Goal: Task Accomplishment & Management: Complete application form

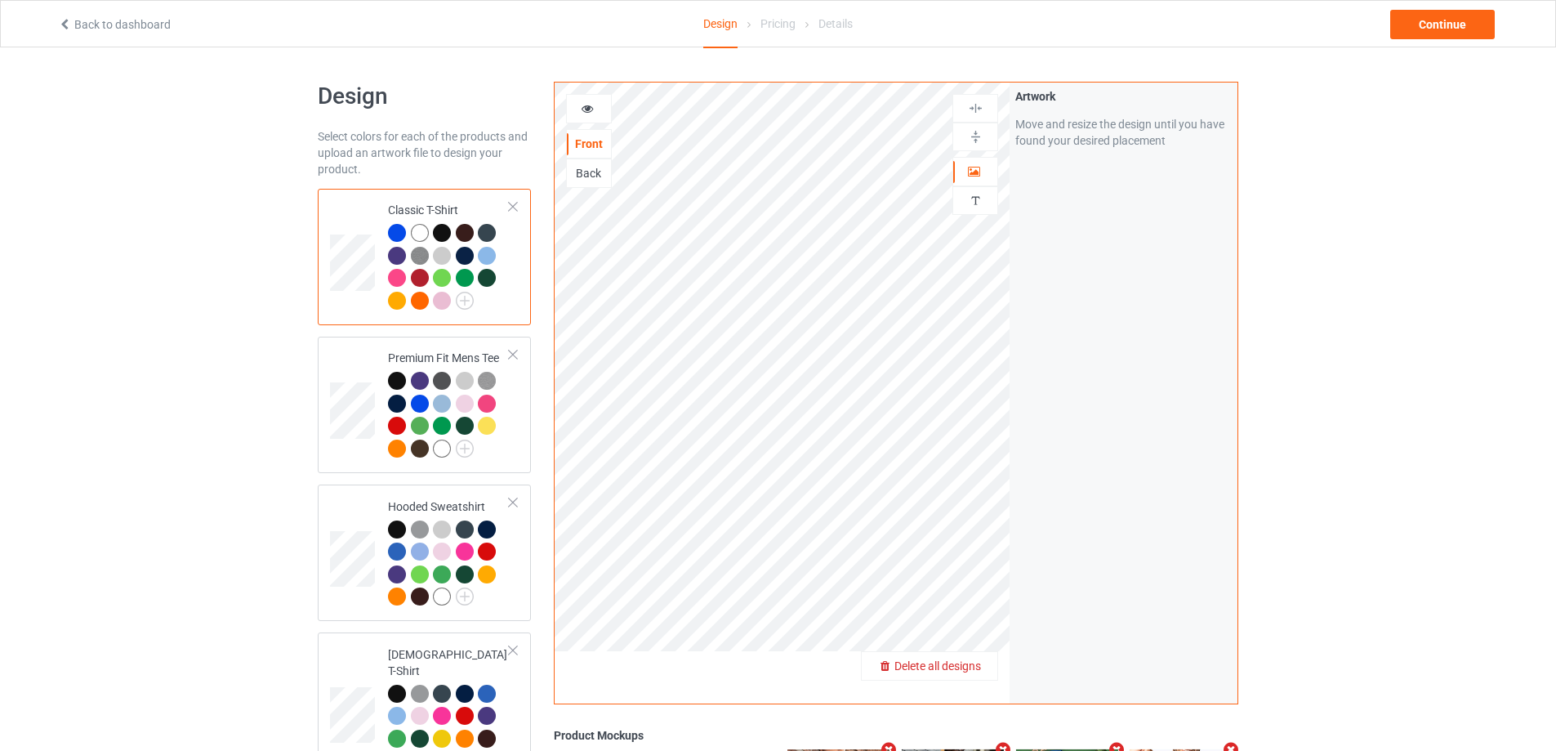
click at [974, 672] on span "Delete all designs" at bounding box center [937, 665] width 87 height 13
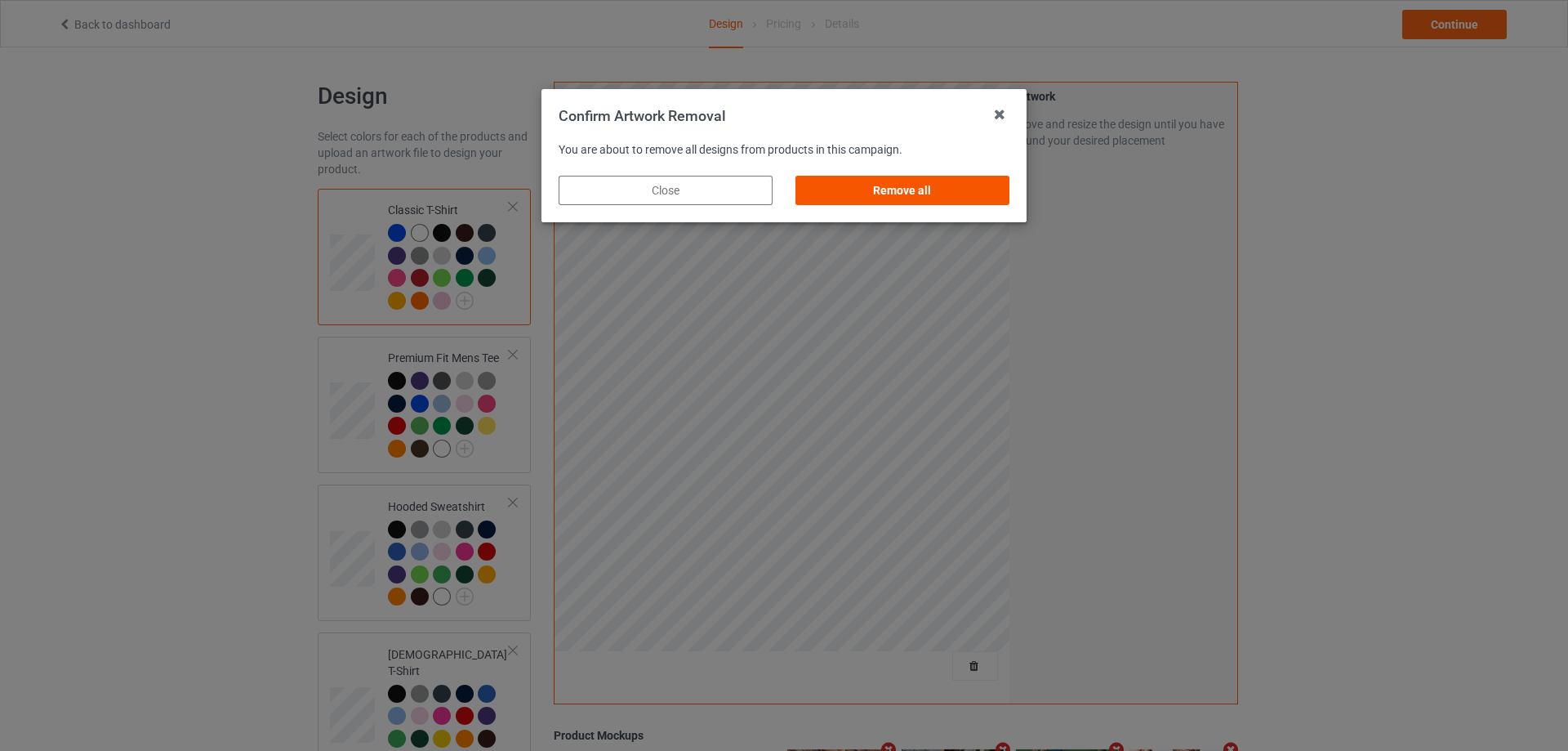
click at [973, 187] on div "Remove all" at bounding box center [902, 190] width 214 height 29
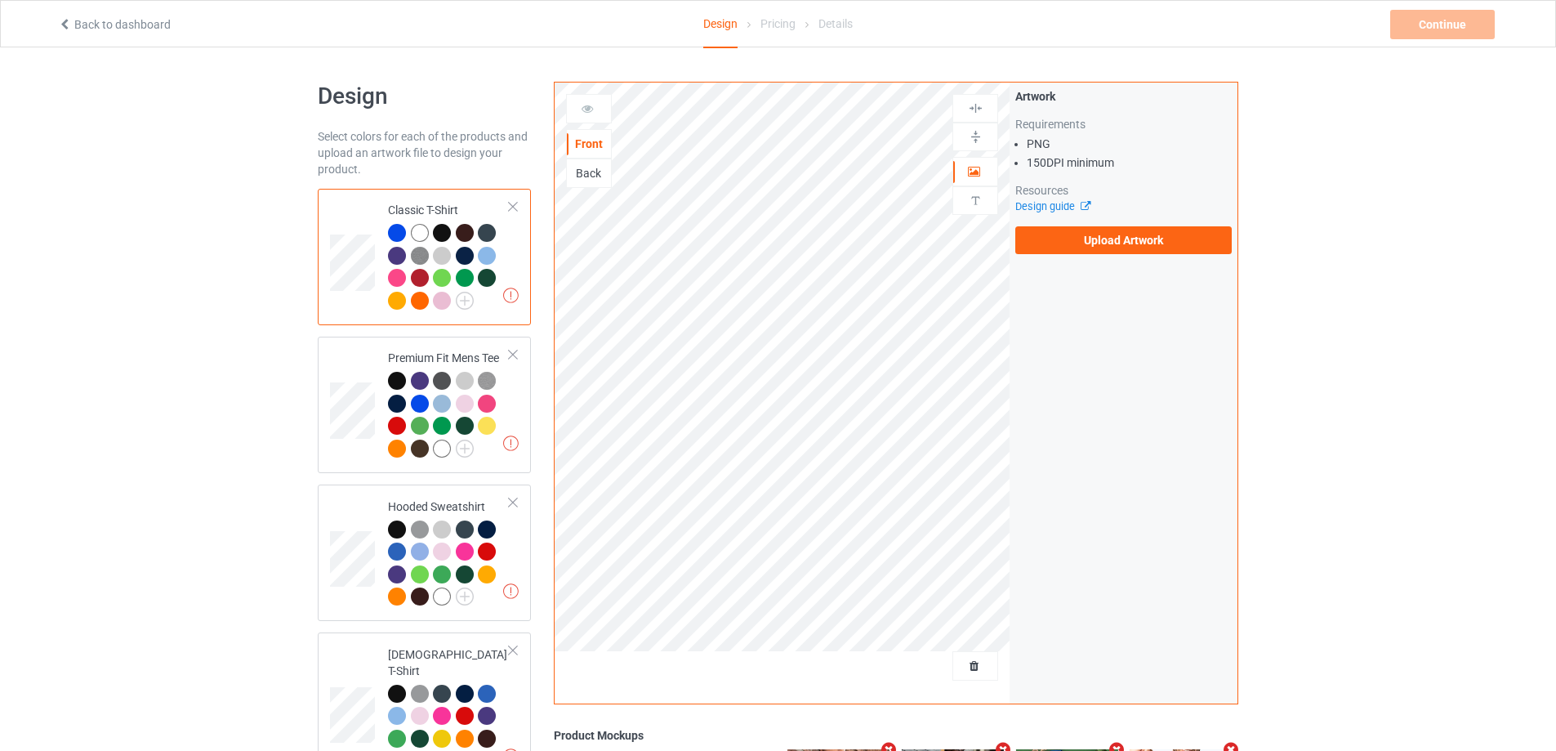
click at [117, 36] on div "Back to dashboard Design Pricing Details Continue Missing artworks" at bounding box center [778, 24] width 1463 height 46
click at [116, 25] on link "Back to dashboard" at bounding box center [114, 24] width 113 height 13
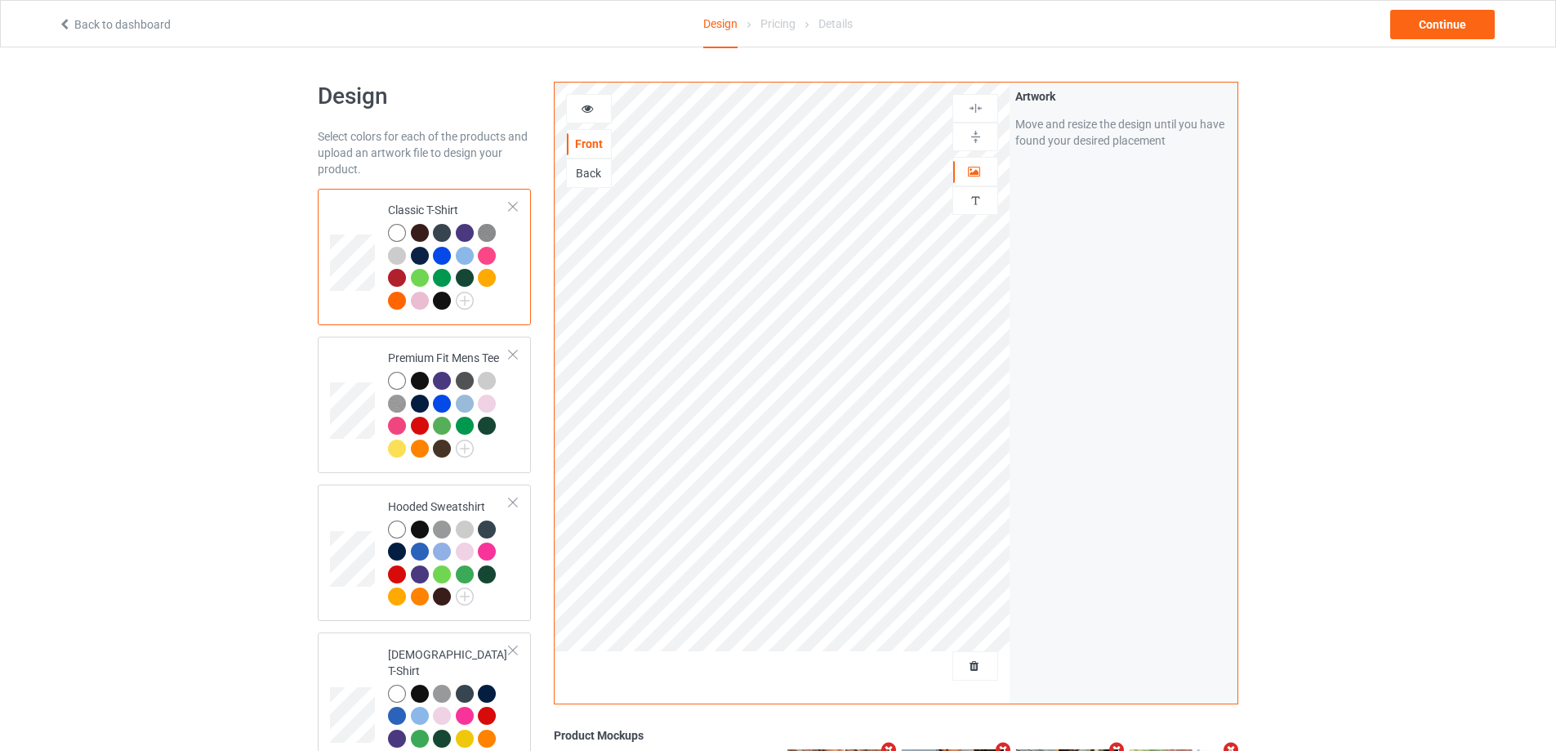
click at [961, 674] on div at bounding box center [975, 665] width 44 height 16
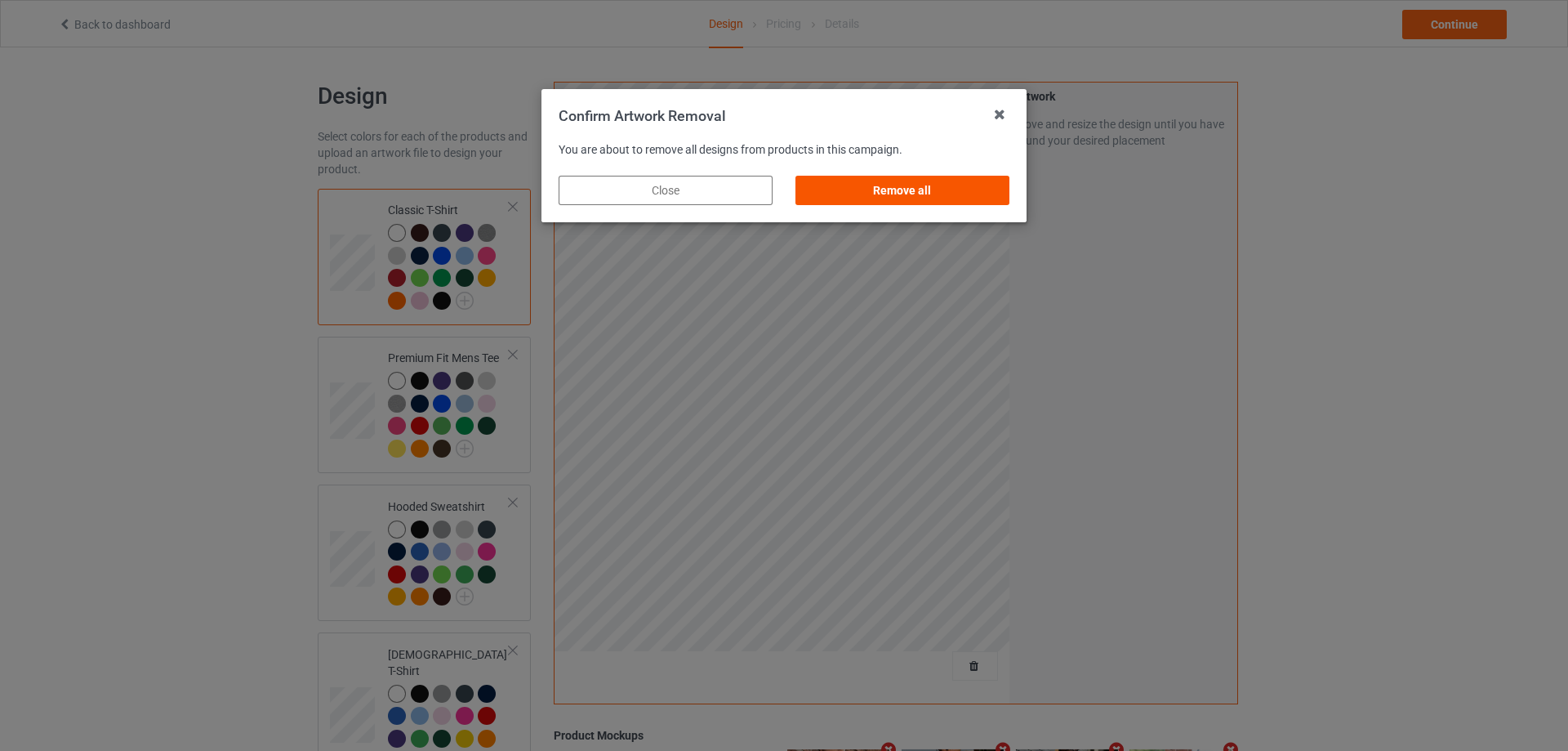
click at [998, 189] on div "Remove all" at bounding box center [902, 190] width 214 height 29
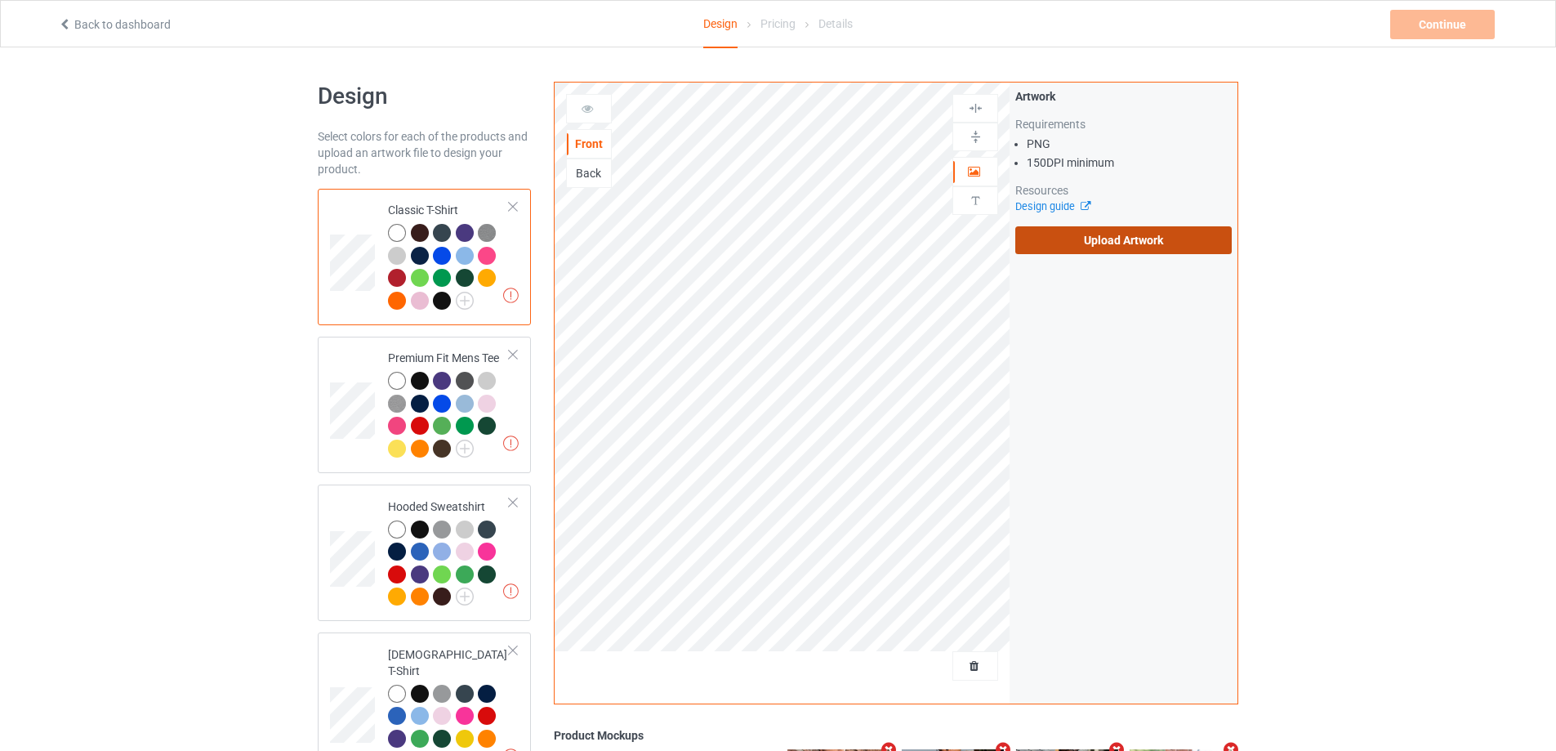
click at [1106, 249] on label "Upload Artwork" at bounding box center [1123, 240] width 216 height 28
click at [0, 0] on input "Upload Artwork" at bounding box center [0, 0] width 0 height 0
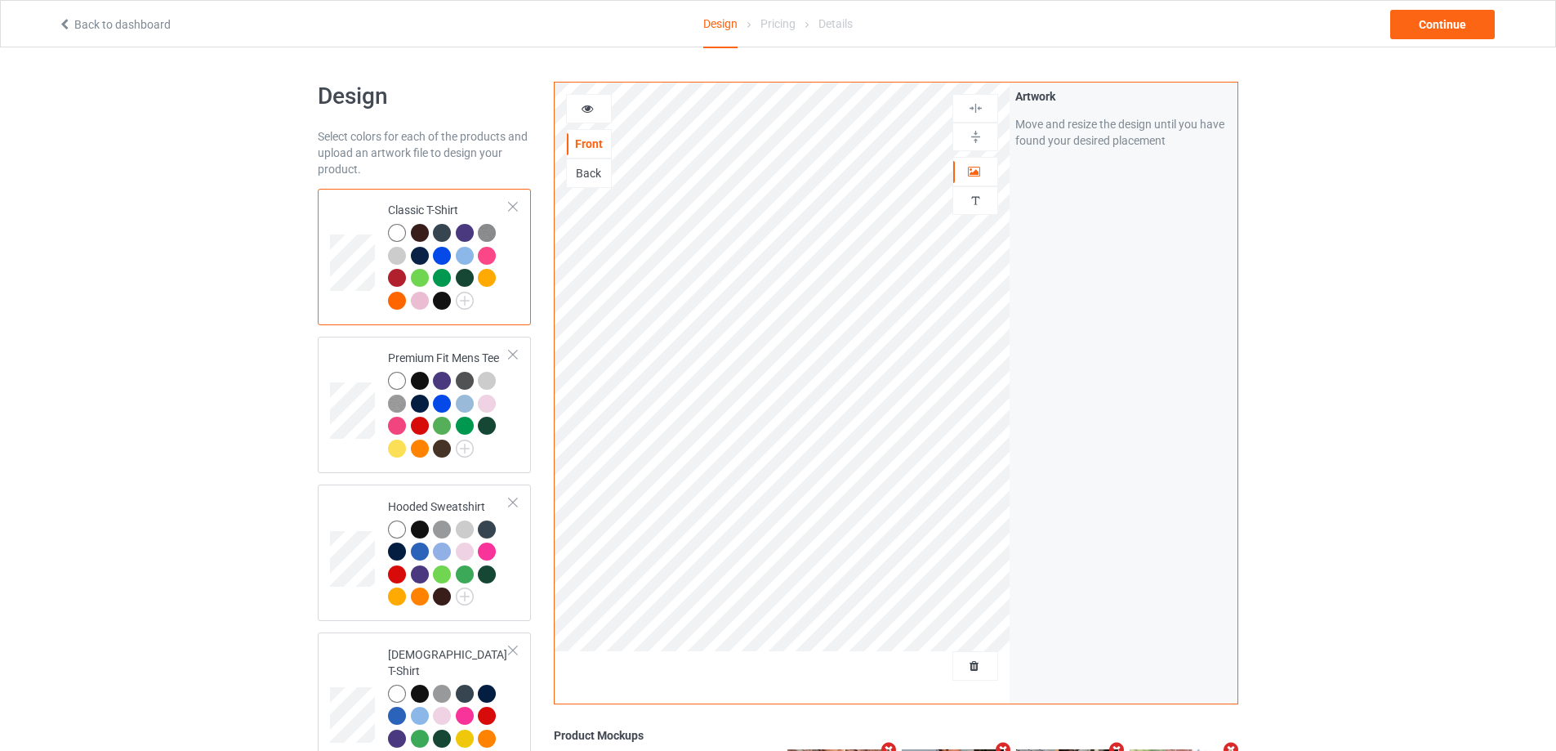
click at [467, 291] on div at bounding box center [449, 269] width 122 height 90
click at [466, 301] on img at bounding box center [465, 301] width 18 height 18
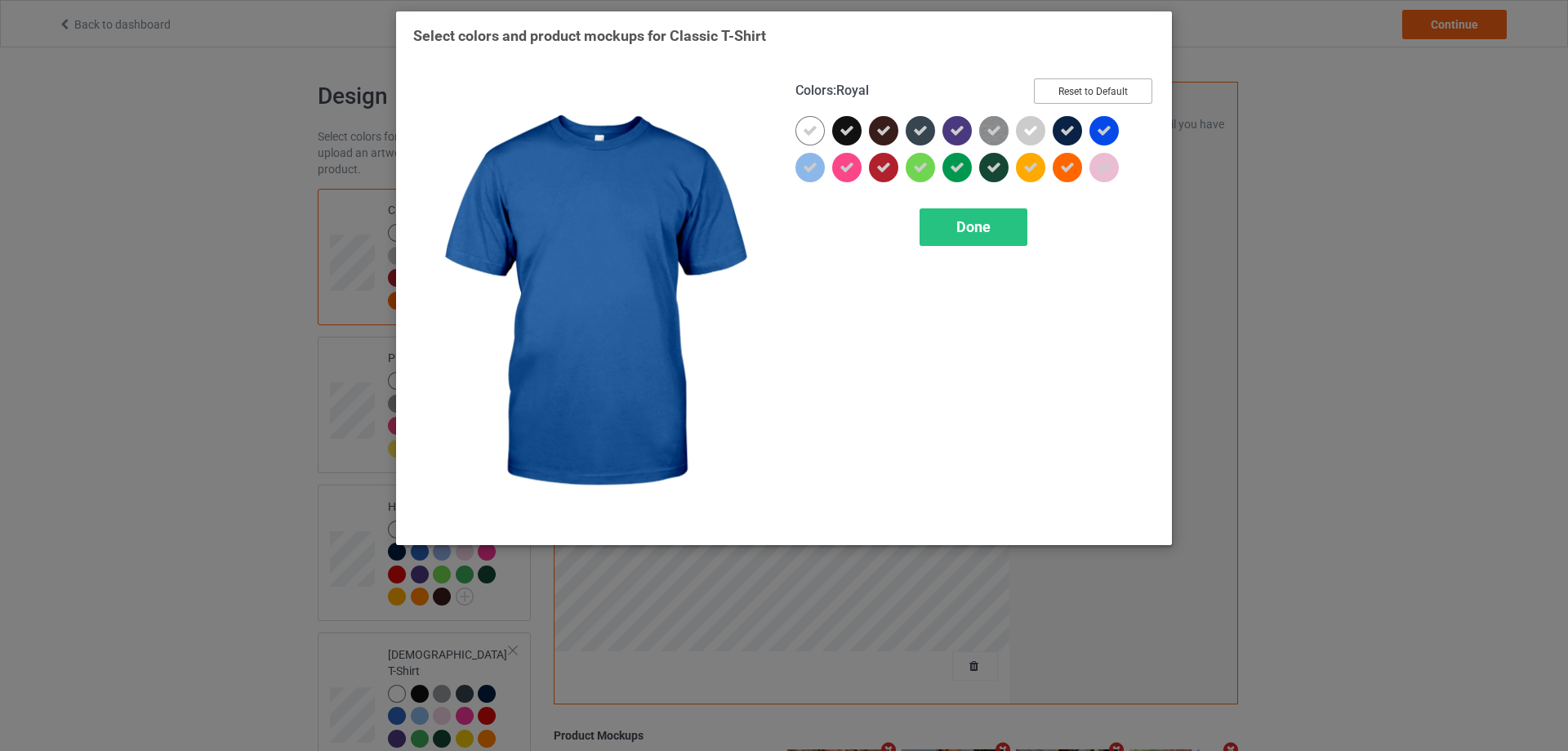
click at [1119, 87] on button "Reset to Default" at bounding box center [1093, 90] width 118 height 25
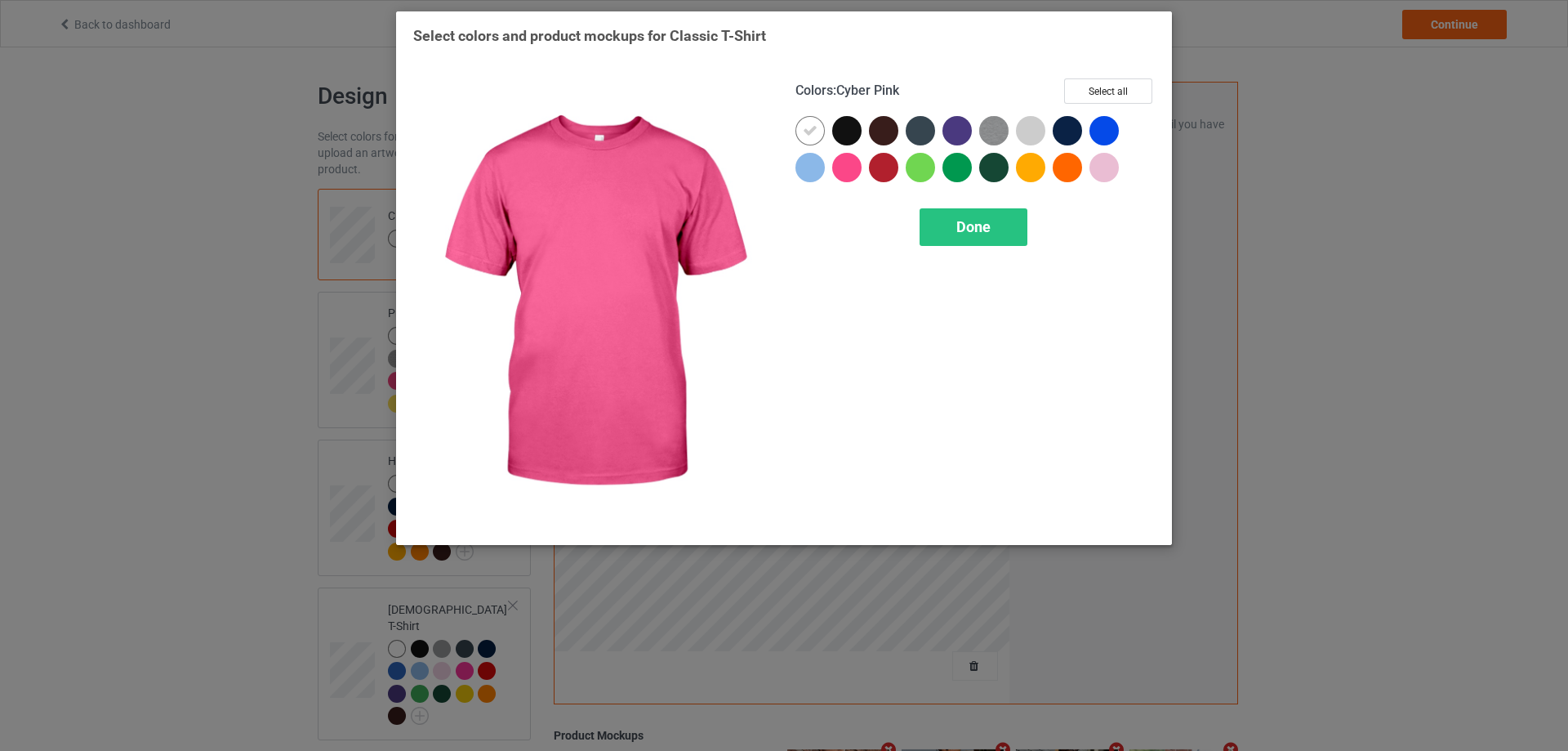
click at [817, 170] on div at bounding box center [809, 167] width 29 height 29
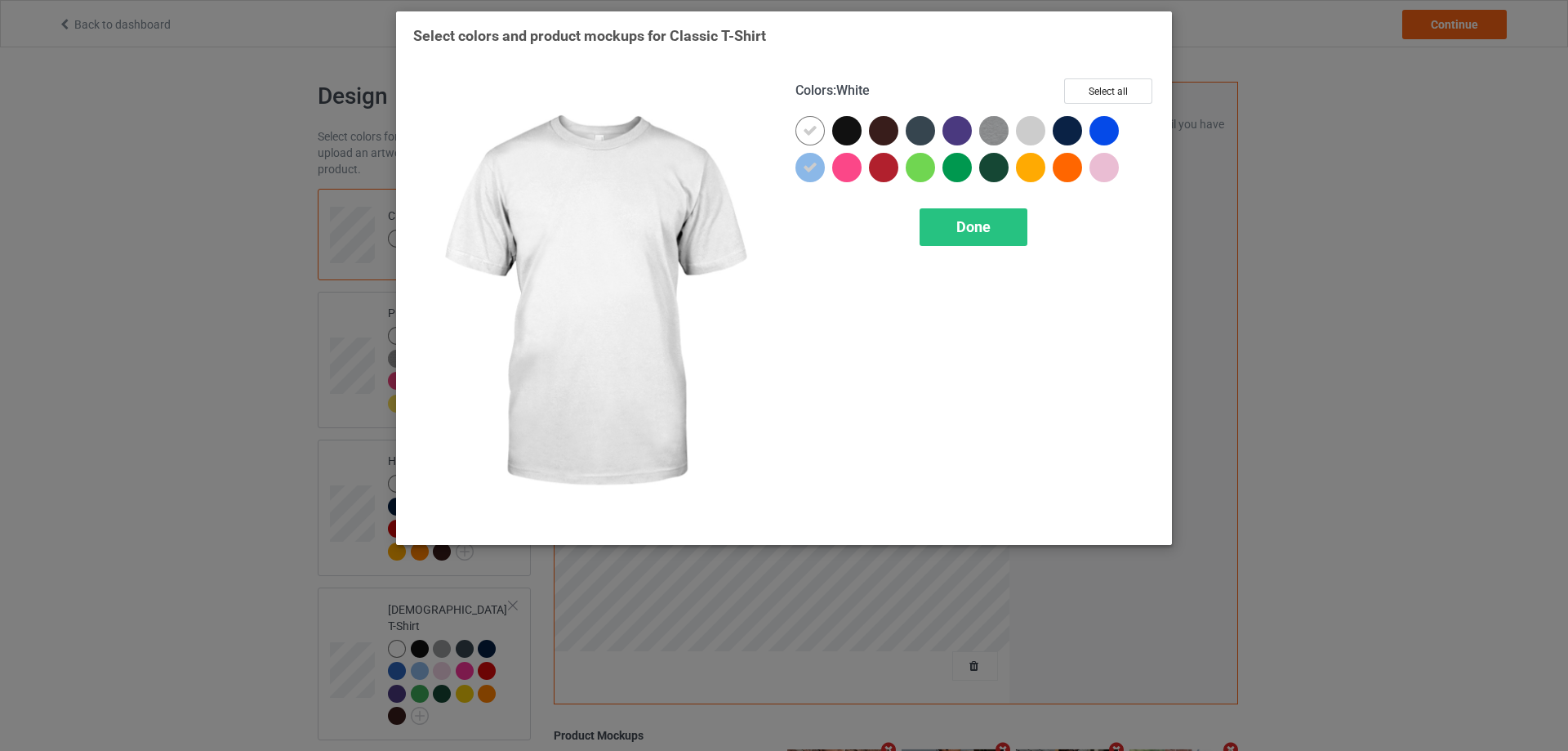
click at [800, 135] on div at bounding box center [809, 130] width 29 height 29
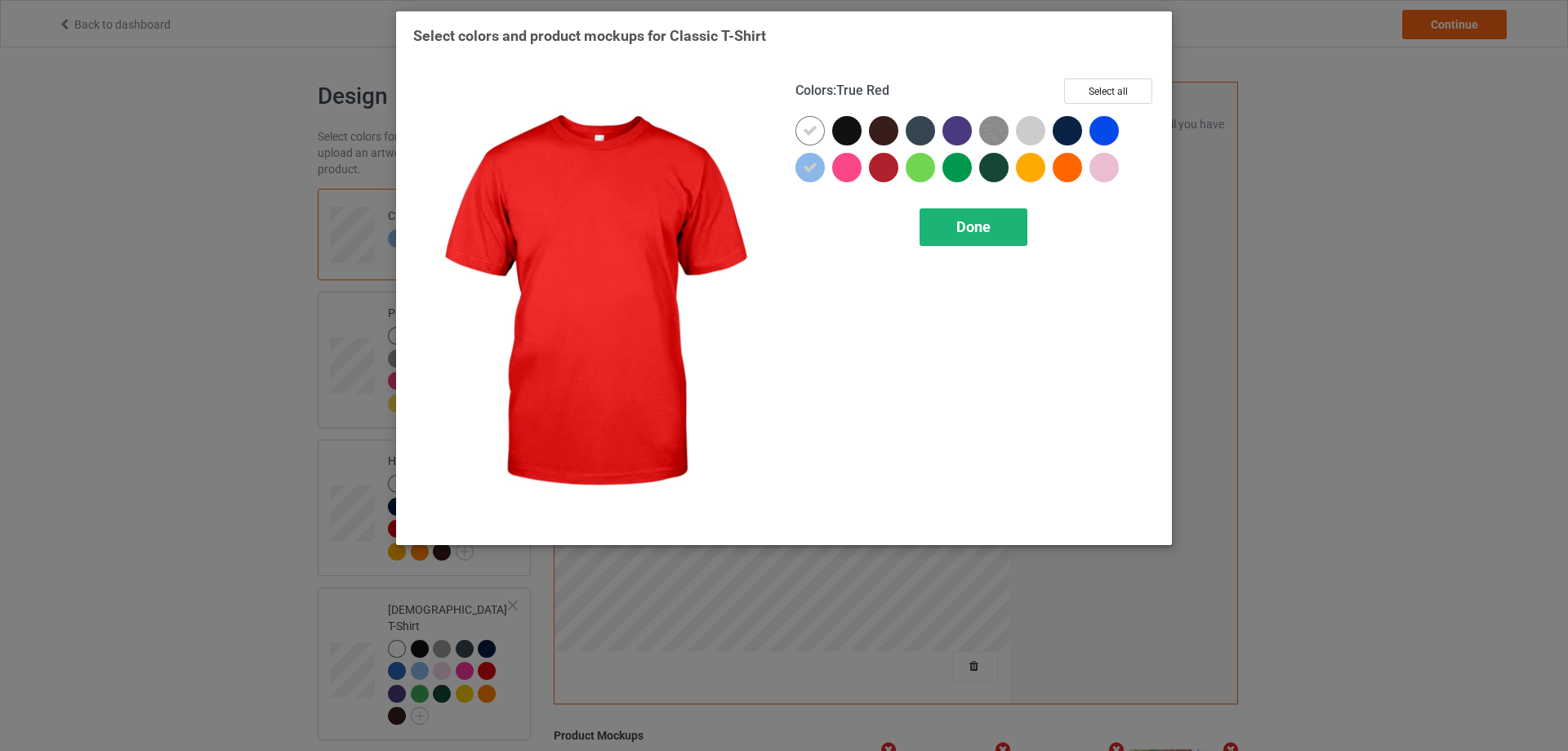
click at [967, 235] on span "Done" at bounding box center [973, 226] width 34 height 17
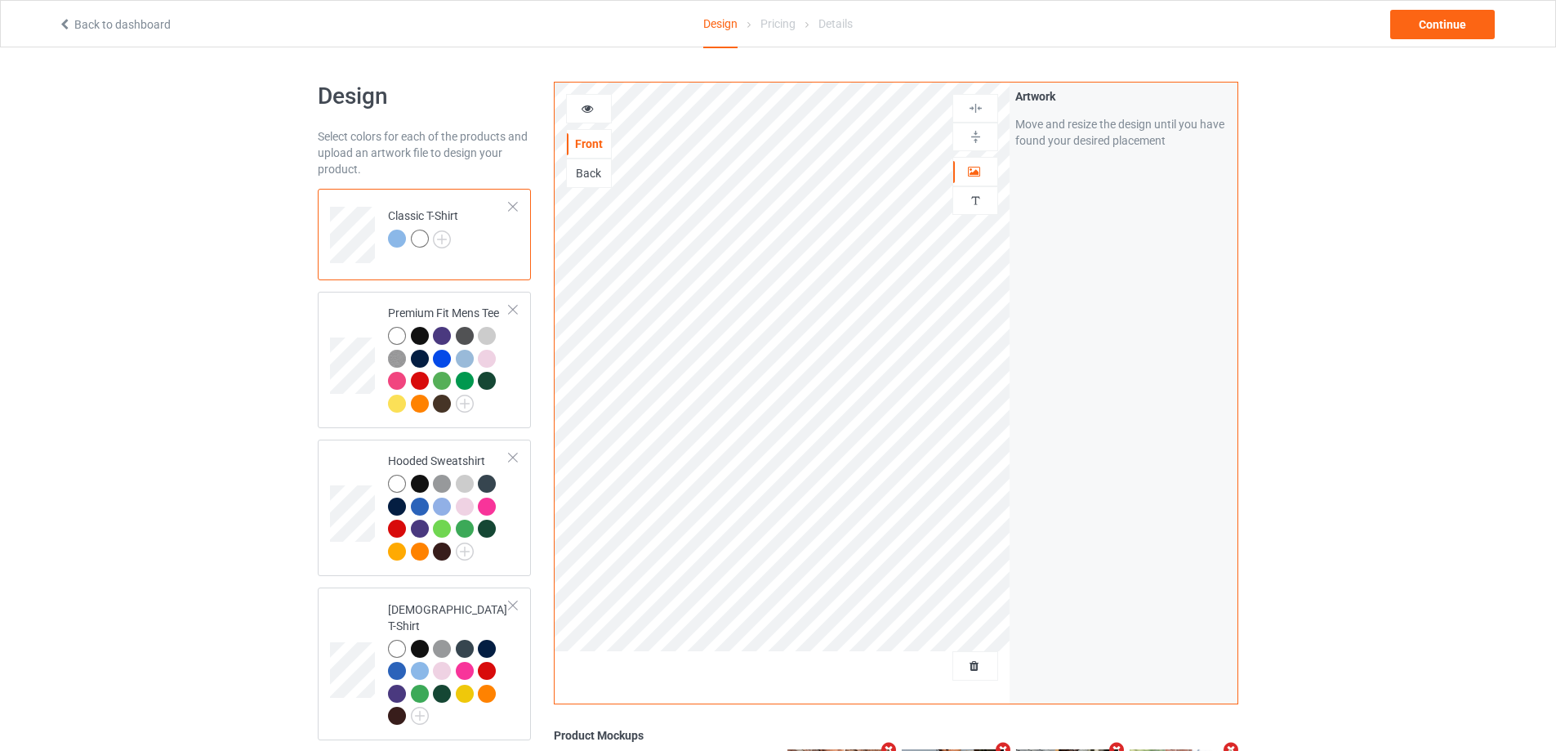
click at [454, 232] on div at bounding box center [423, 241] width 70 height 23
click at [443, 241] on img at bounding box center [442, 239] width 18 height 18
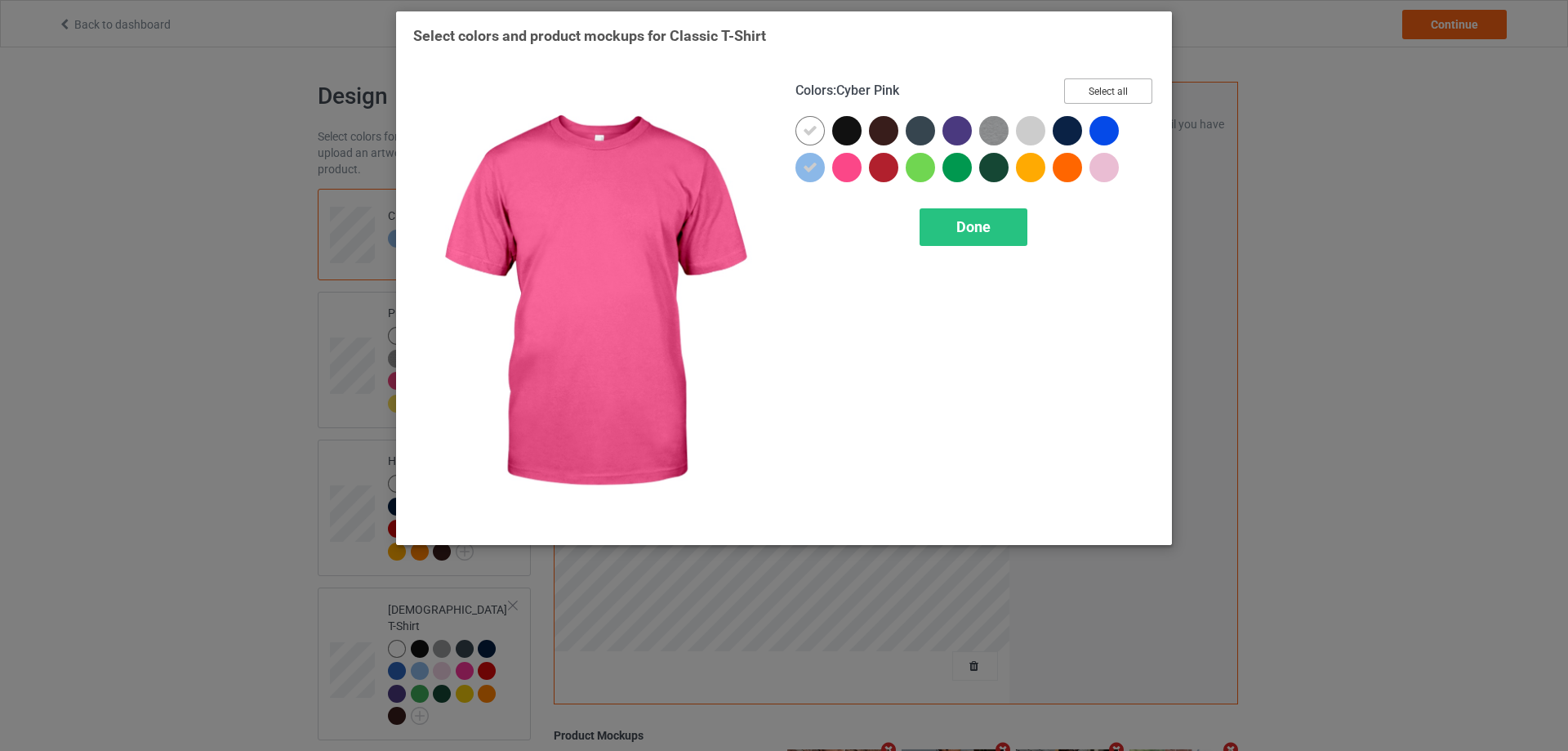
click at [1124, 97] on button "Select all" at bounding box center [1108, 90] width 88 height 25
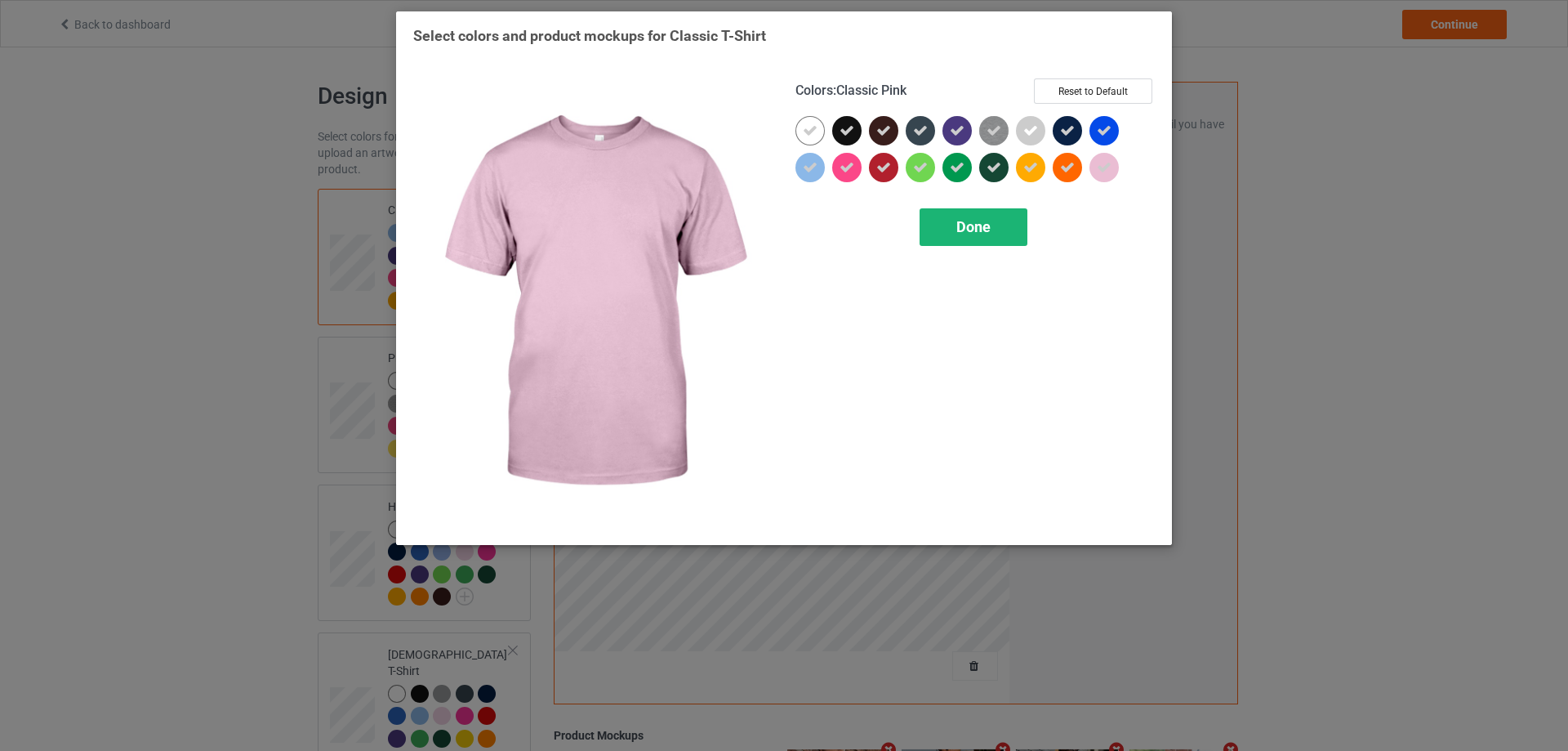
click at [987, 231] on span "Done" at bounding box center [973, 226] width 34 height 17
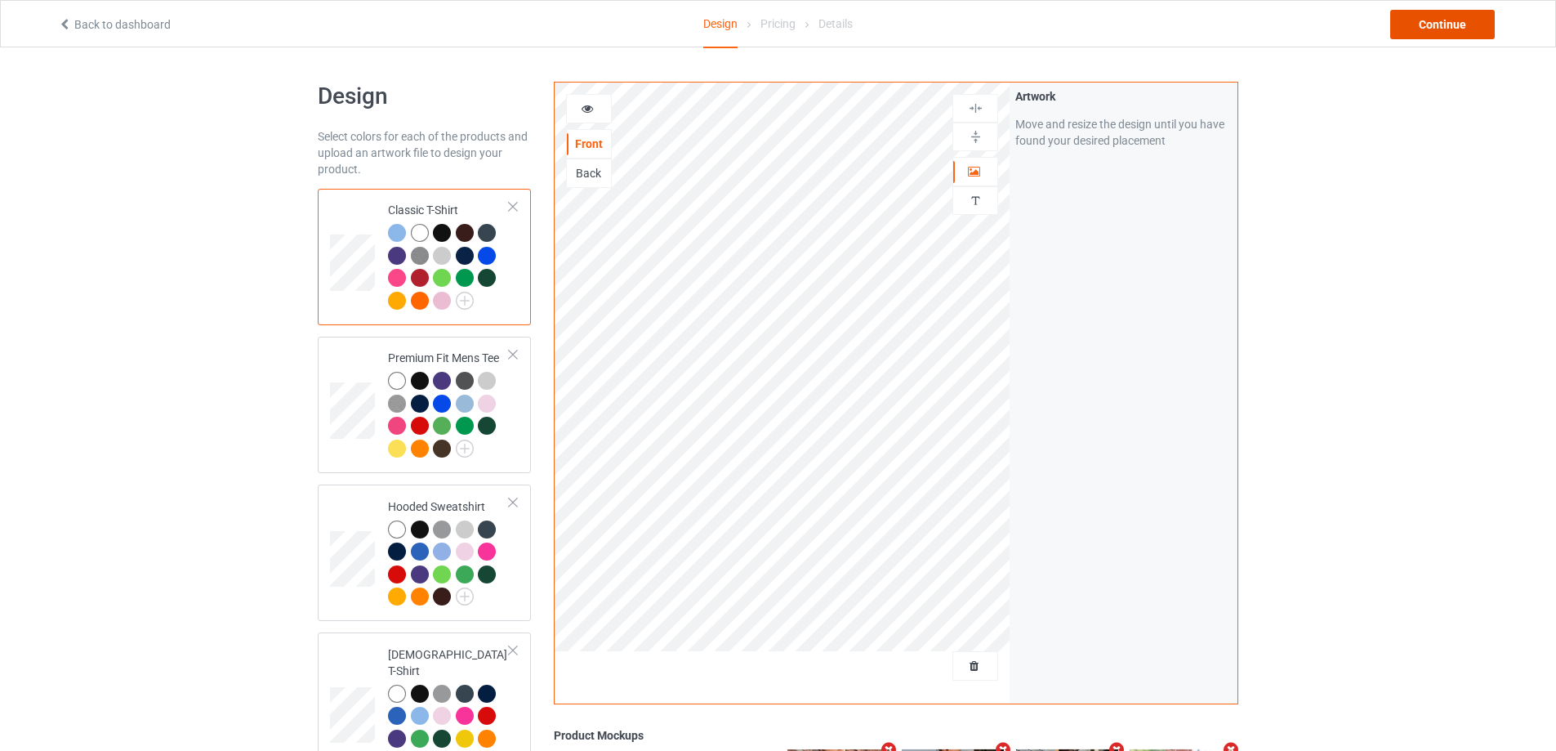
click at [1402, 18] on div "Continue" at bounding box center [1442, 24] width 105 height 29
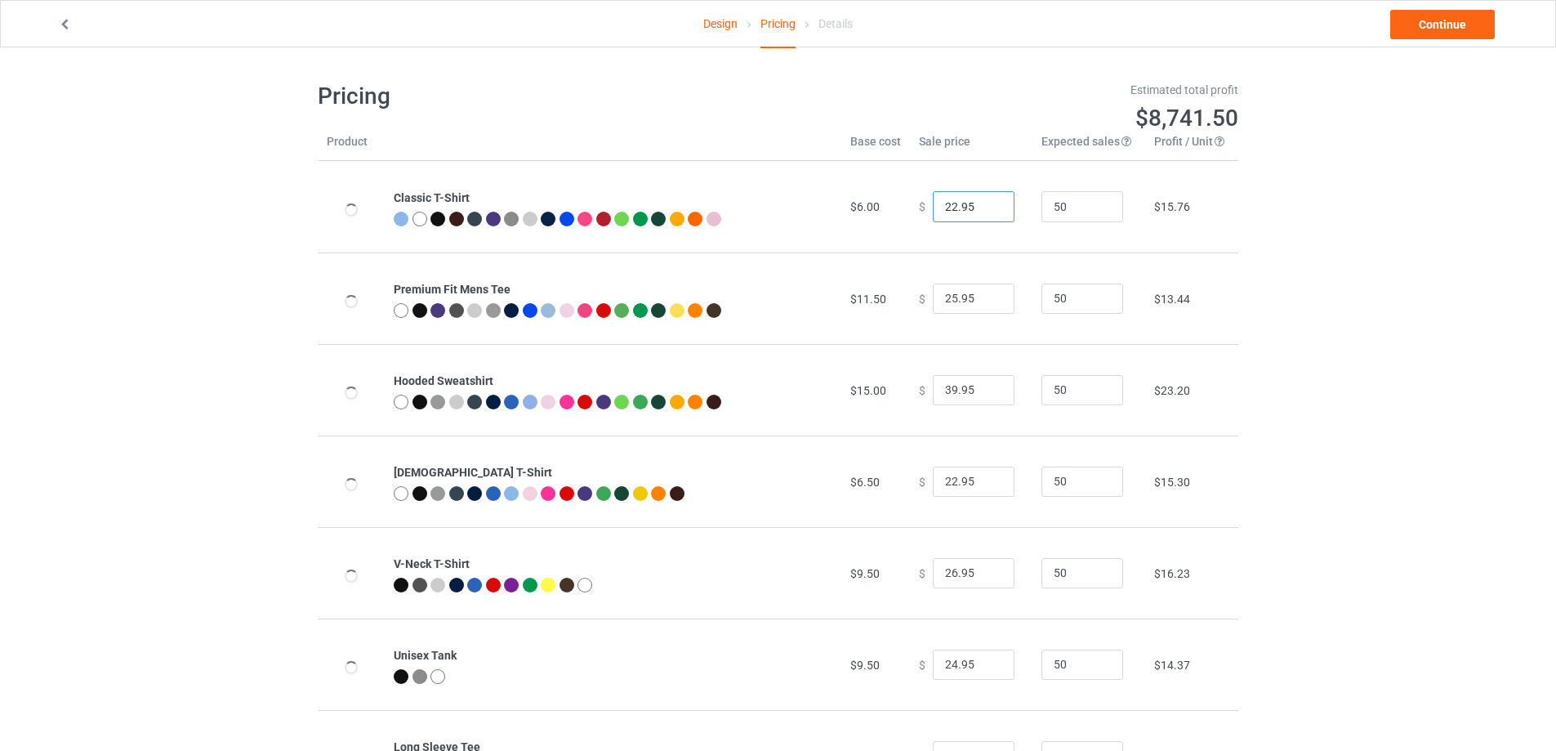
click at [992, 215] on input "22.95" at bounding box center [974, 206] width 82 height 31
click at [987, 215] on input "22.95" at bounding box center [974, 206] width 82 height 31
type input "21.95"
click at [986, 212] on input "21.95" at bounding box center [974, 206] width 82 height 31
click at [1431, 19] on link "Continue" at bounding box center [1442, 24] width 105 height 29
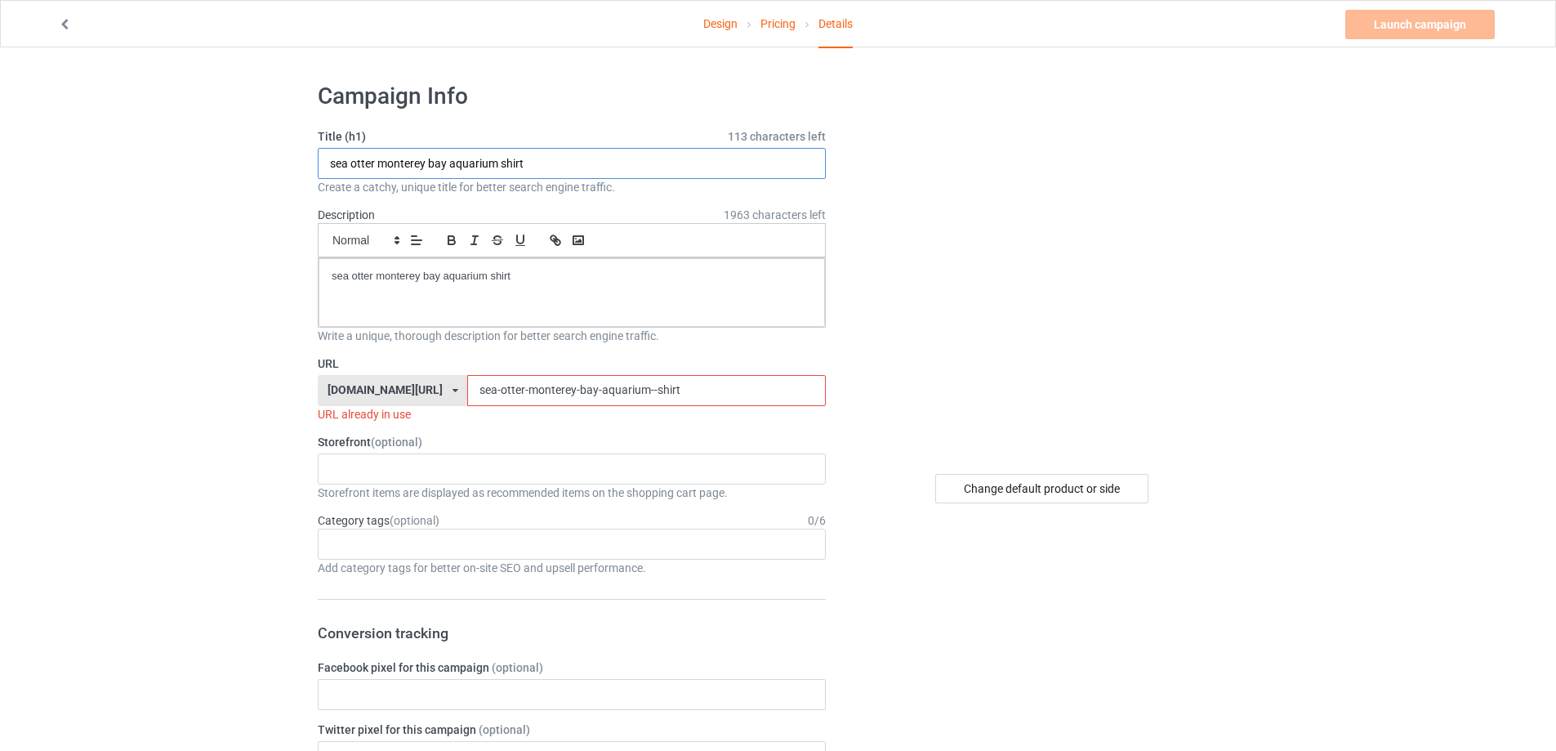
paste input "https://teeregular.com/campaign/tricia-whitaker-pat-murphy-pocket-pancakes-"
drag, startPoint x: 408, startPoint y: 171, endPoint x: 148, endPoint y: 191, distance: 261.3
drag, startPoint x: 504, startPoint y: 163, endPoint x: 796, endPoint y: 155, distance: 292.5
click at [796, 155] on input "https://teeregular.com/campaign/tricia-whitaker-pat-murphy-pocket-pancakes-shirt" at bounding box center [572, 163] width 508 height 31
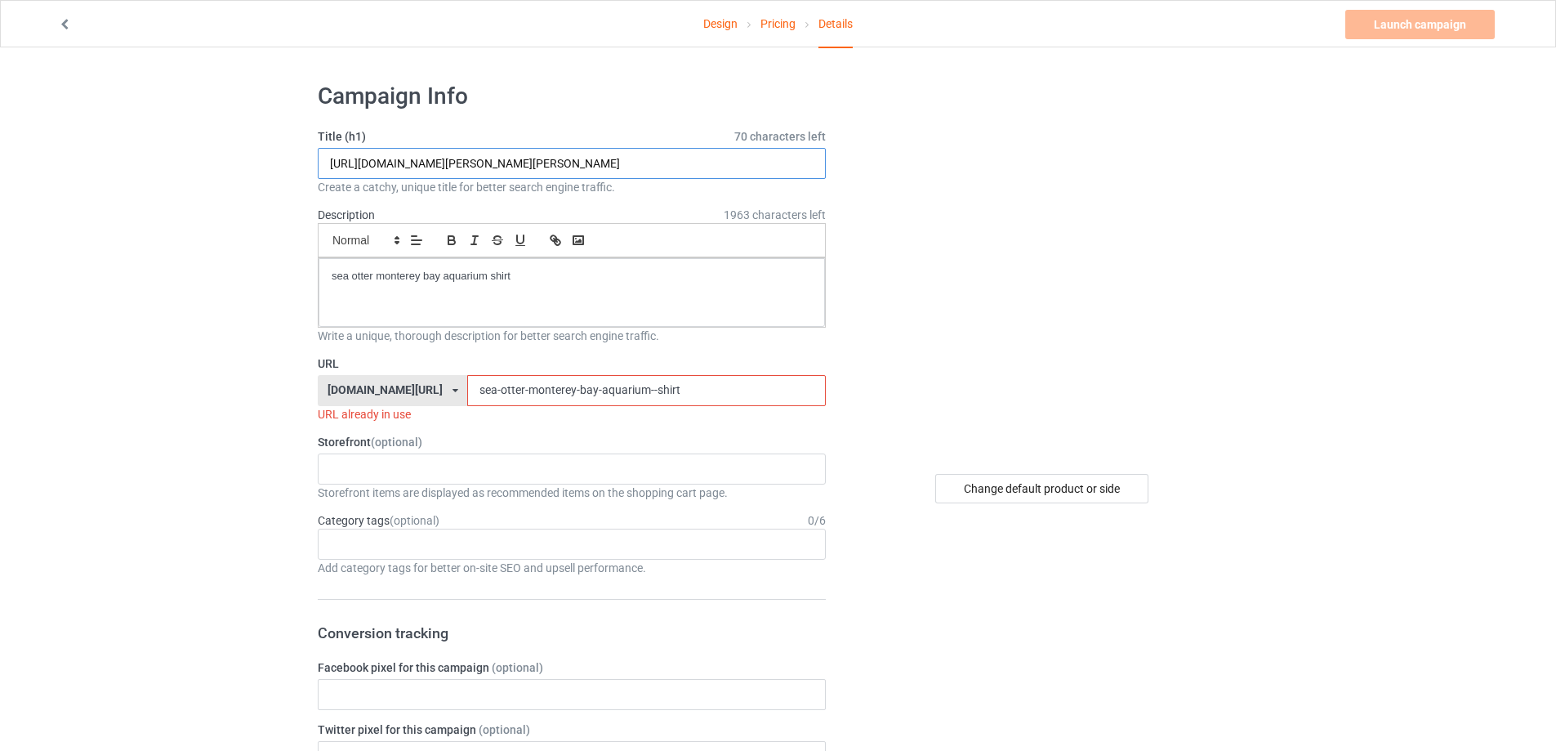
type input "https://teeregular.com/campaign/tricia-whitaker-pat-murphy-pocket-pancakes-shirt"
drag, startPoint x: 672, startPoint y: 395, endPoint x: 332, endPoint y: 359, distance: 342.6
click at [332, 359] on div "URL teechip.com/ teetrendus.com/ teechip.com/ 5cd2f964b197f721e1cad219 587d0d41…" at bounding box center [572, 388] width 508 height 67
paste input "tricia-whitaker-pat-murphy-pocket-pancakes"
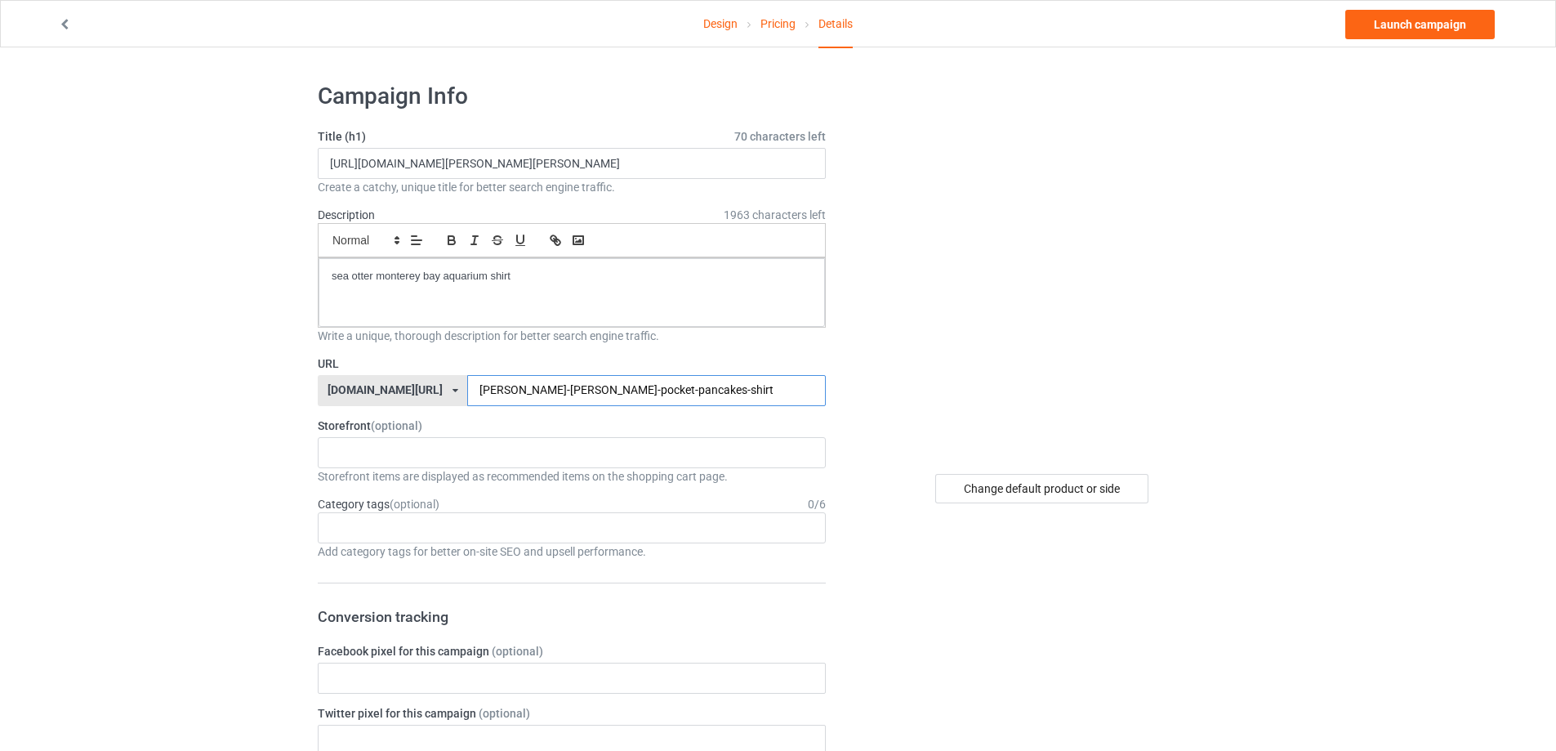
type input "tricia-whitaker-pat-murphy-pocket-pancakes-shirt"
drag, startPoint x: 791, startPoint y: 165, endPoint x: 85, endPoint y: 154, distance: 705.7
paste input "Tricia Whitaker Pat Murphy Pocket Pancakes"
type input "Tricia Whitaker Pat Murphy Pocket Pancakes shirt"
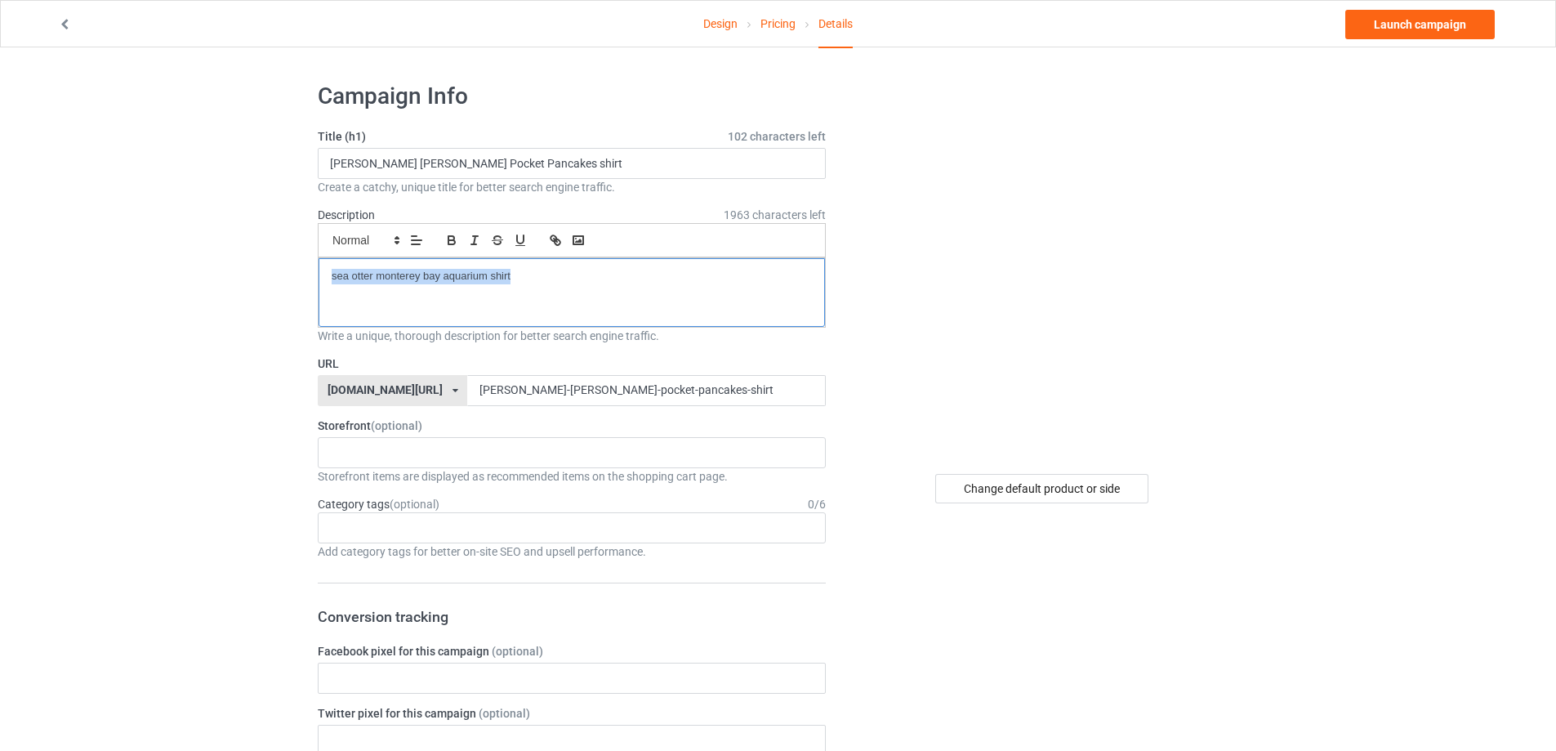
drag, startPoint x: 536, startPoint y: 271, endPoint x: 227, endPoint y: 265, distance: 308.8
drag, startPoint x: 1433, startPoint y: 23, endPoint x: 1415, endPoint y: 20, distance: 17.3
click at [1431, 23] on link "Launch campaign" at bounding box center [1419, 24] width 149 height 29
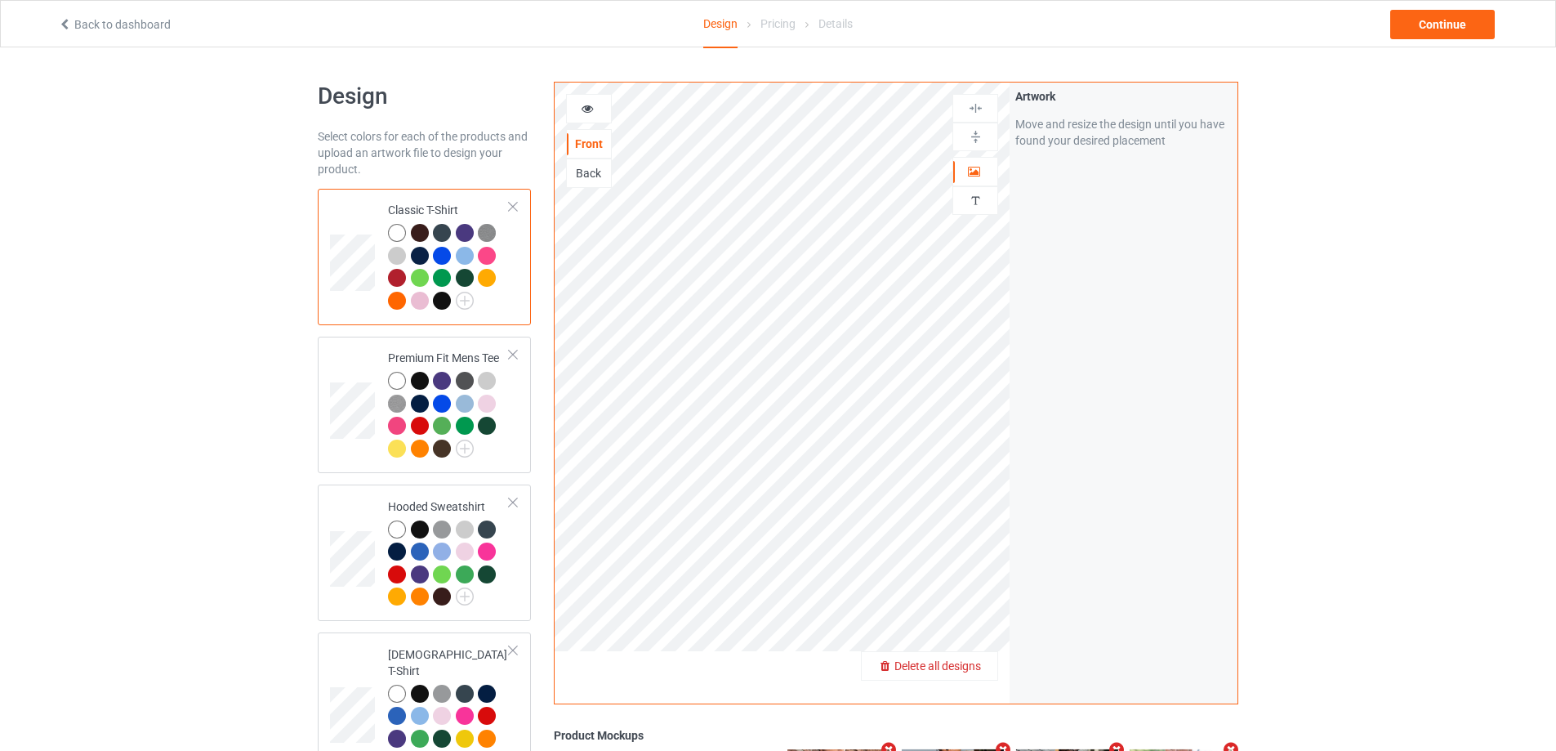
click at [973, 669] on span "Delete all designs" at bounding box center [937, 665] width 87 height 13
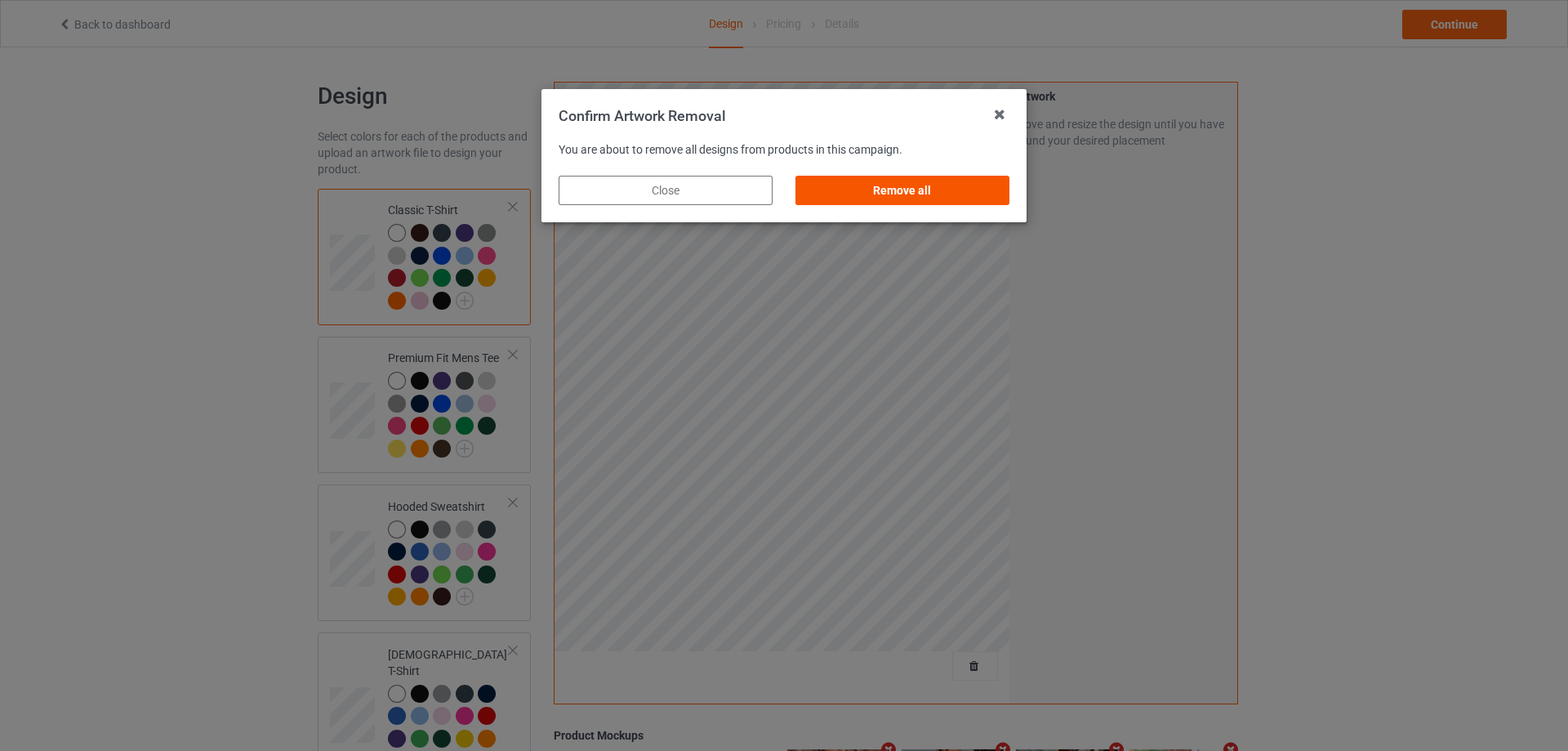
click at [995, 191] on div "Remove all" at bounding box center [902, 190] width 214 height 29
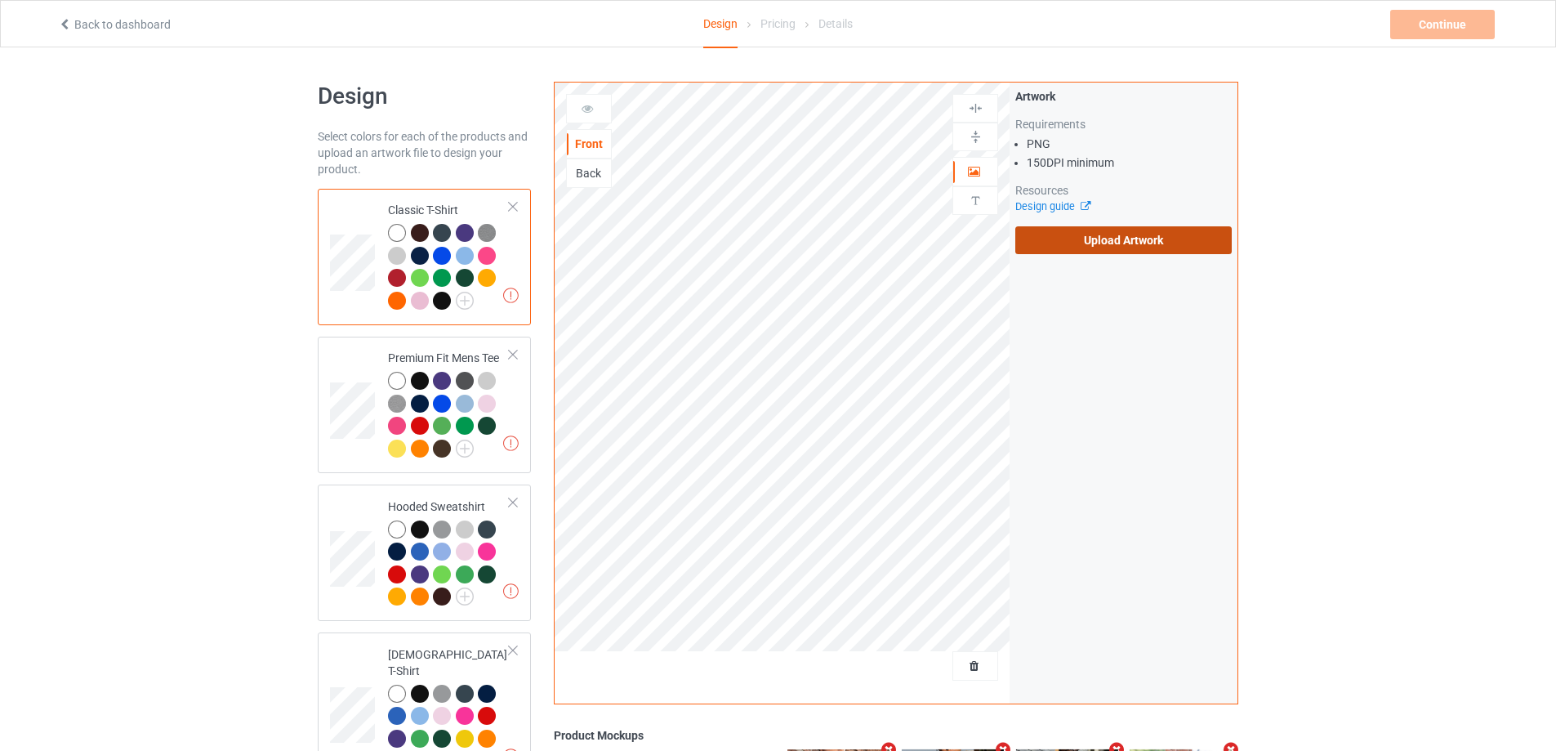
click at [1066, 231] on label "Upload Artwork" at bounding box center [1123, 240] width 216 height 28
click at [0, 0] on input "Upload Artwork" at bounding box center [0, 0] width 0 height 0
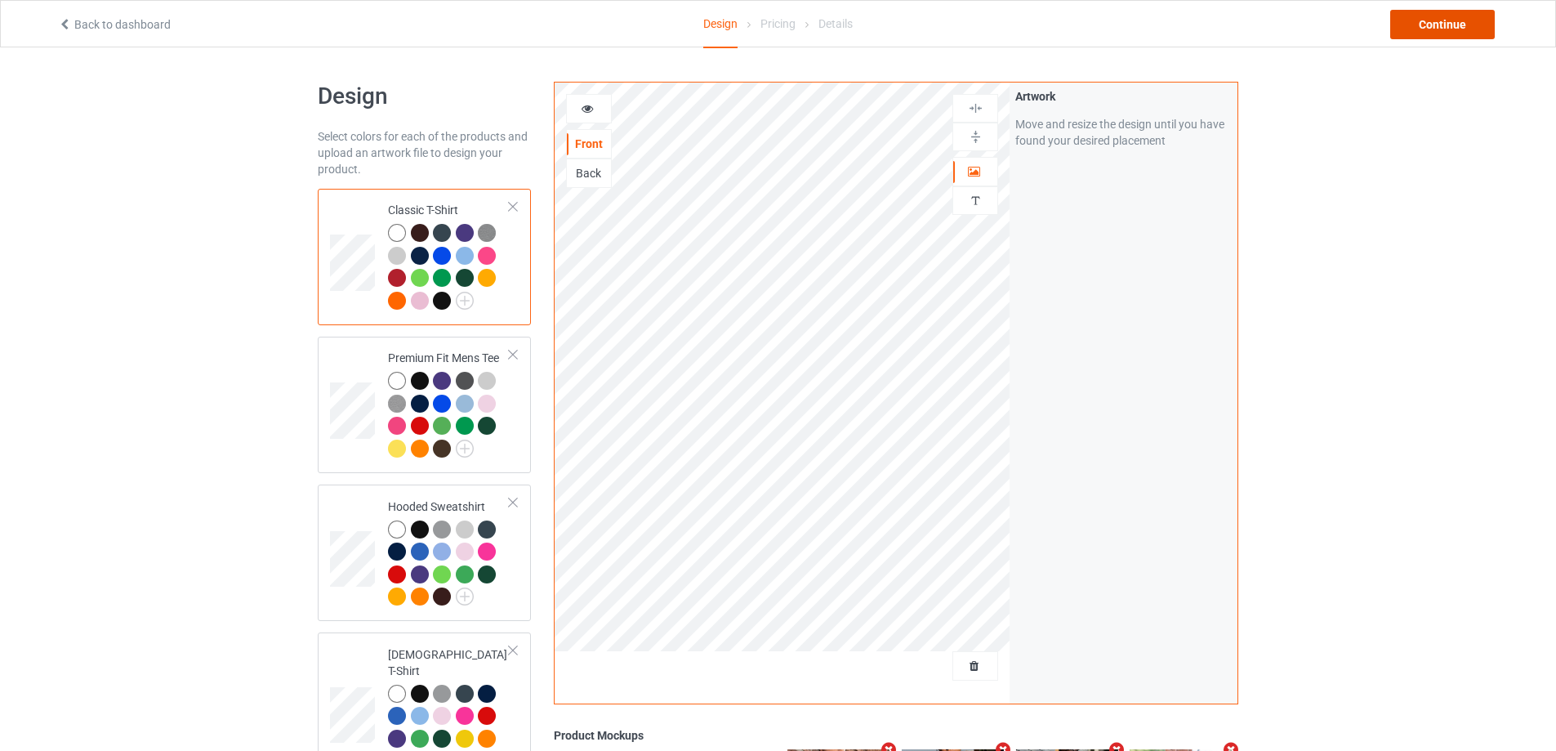
click at [1435, 20] on div "Continue" at bounding box center [1442, 24] width 105 height 29
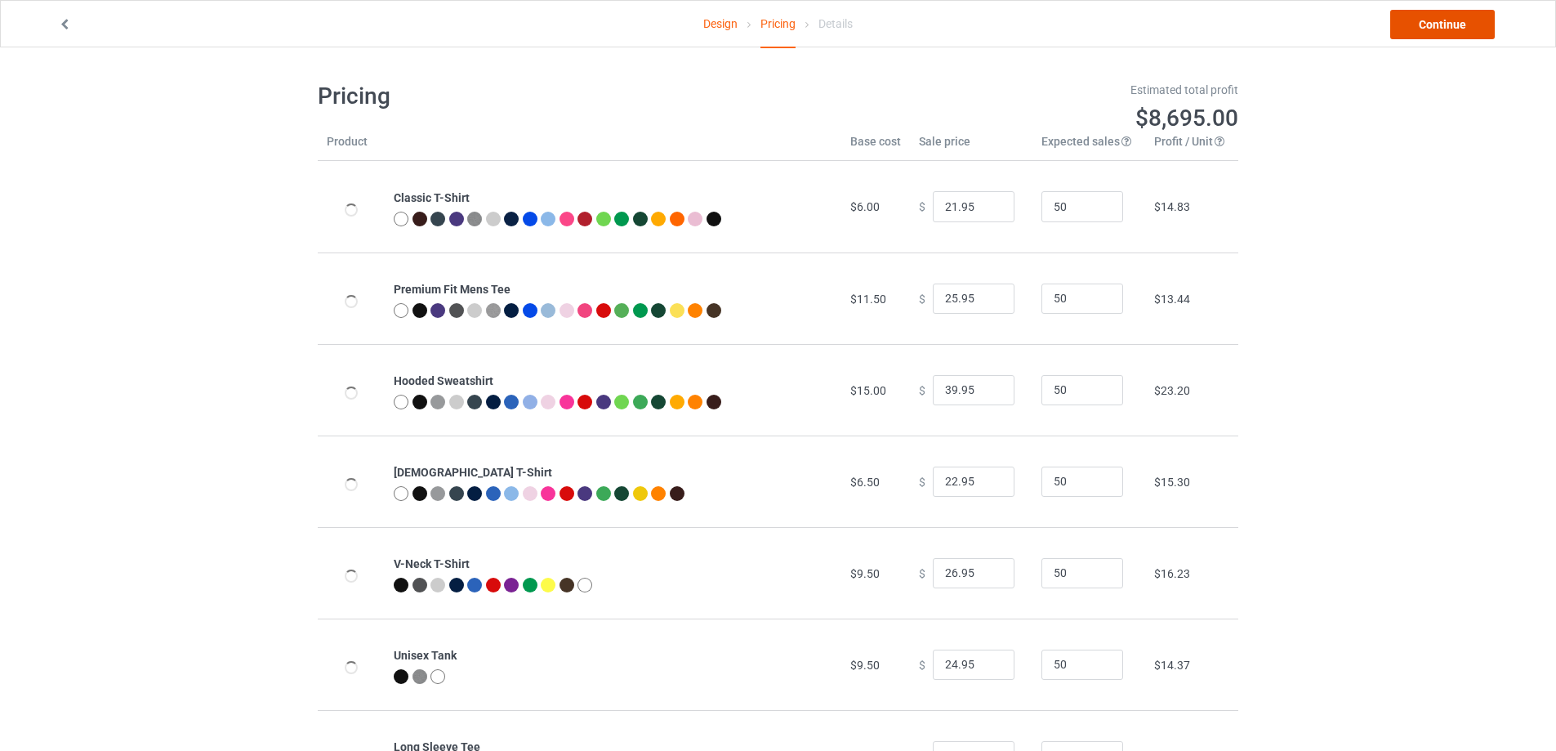
click at [1435, 20] on link "Continue" at bounding box center [1442, 24] width 105 height 29
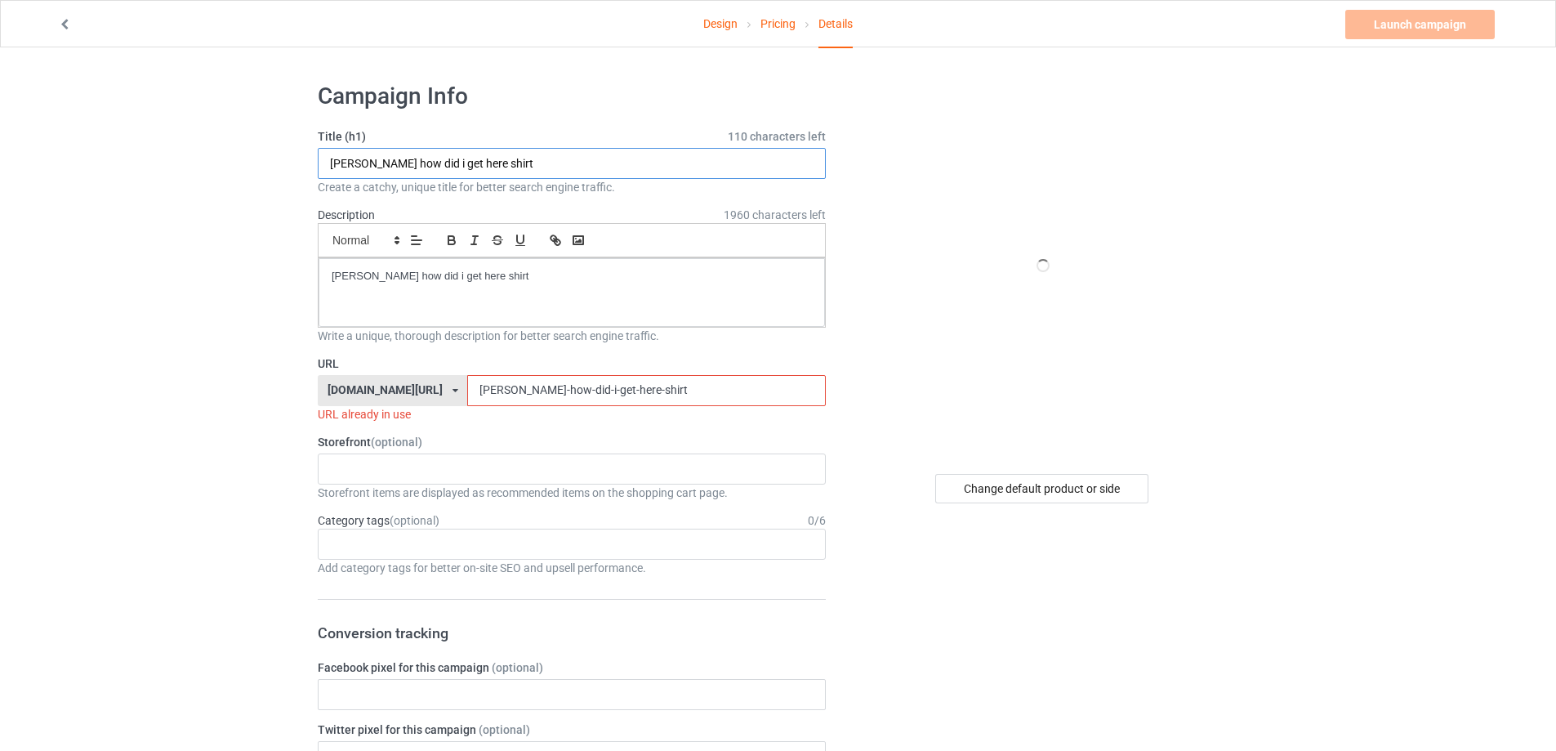
paste input "[PERSON_NAME] Are You Asia C.u.z I'm [GEOGRAPHIC_DATA] Get In [GEOGRAPHIC_DATA]"
type input "[PERSON_NAME] Are You Asia C.u.z I'm [GEOGRAPHIC_DATA] Get In [GEOGRAPHIC_DATA]…"
drag, startPoint x: 537, startPoint y: 293, endPoint x: 203, endPoint y: 293, distance: 333.2
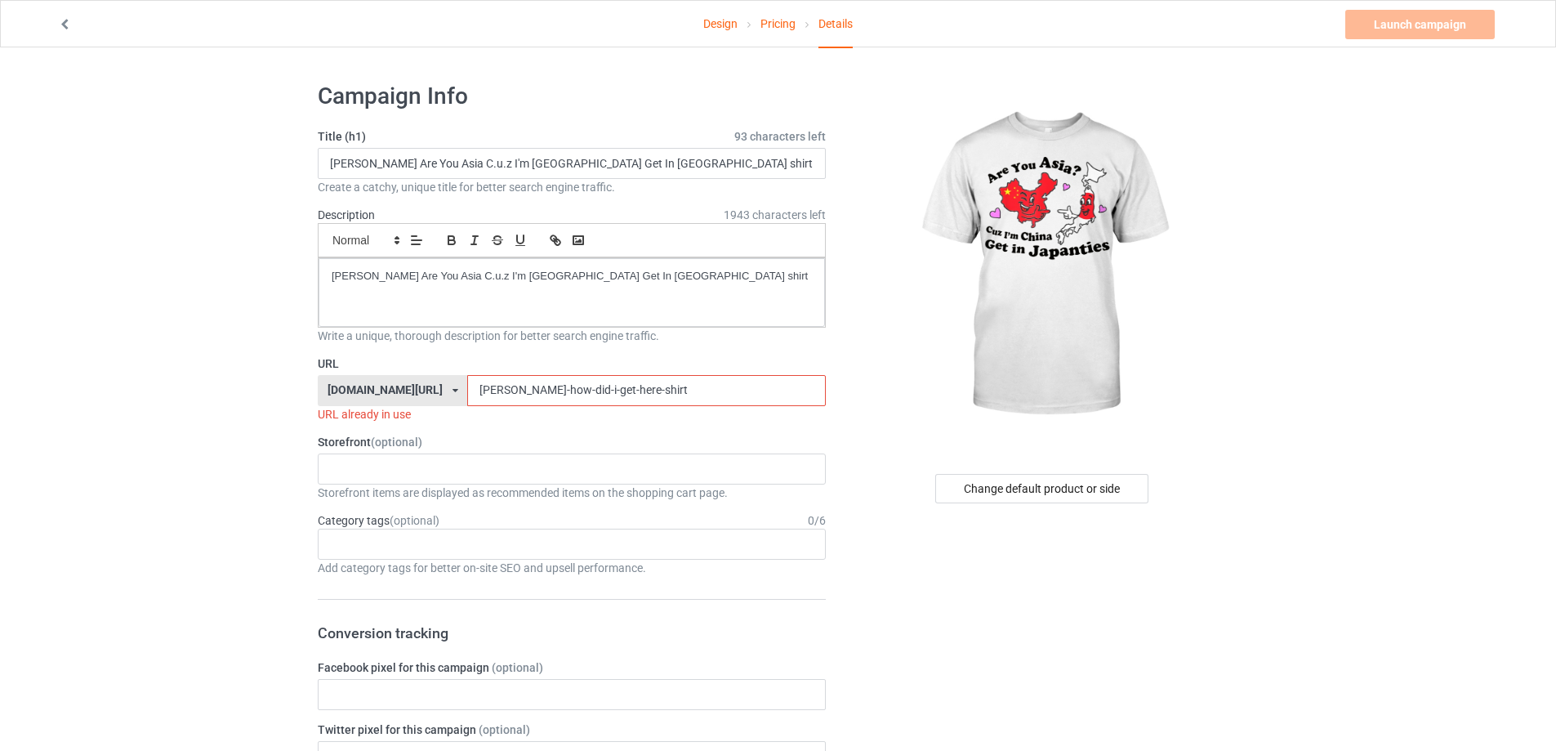
drag, startPoint x: 651, startPoint y: 385, endPoint x: 340, endPoint y: 394, distance: 311.3
click at [340, 394] on div "[DOMAIN_NAME][URL] [DOMAIN_NAME][URL] [DOMAIN_NAME][URL] 5cd2f964b197f721e1cad2…" at bounding box center [572, 390] width 508 height 31
paste input "[PERSON_NAME]-are-you-asia-cuz-im-[GEOGRAPHIC_DATA]-get-in-[GEOGRAPHIC_DATA]-"
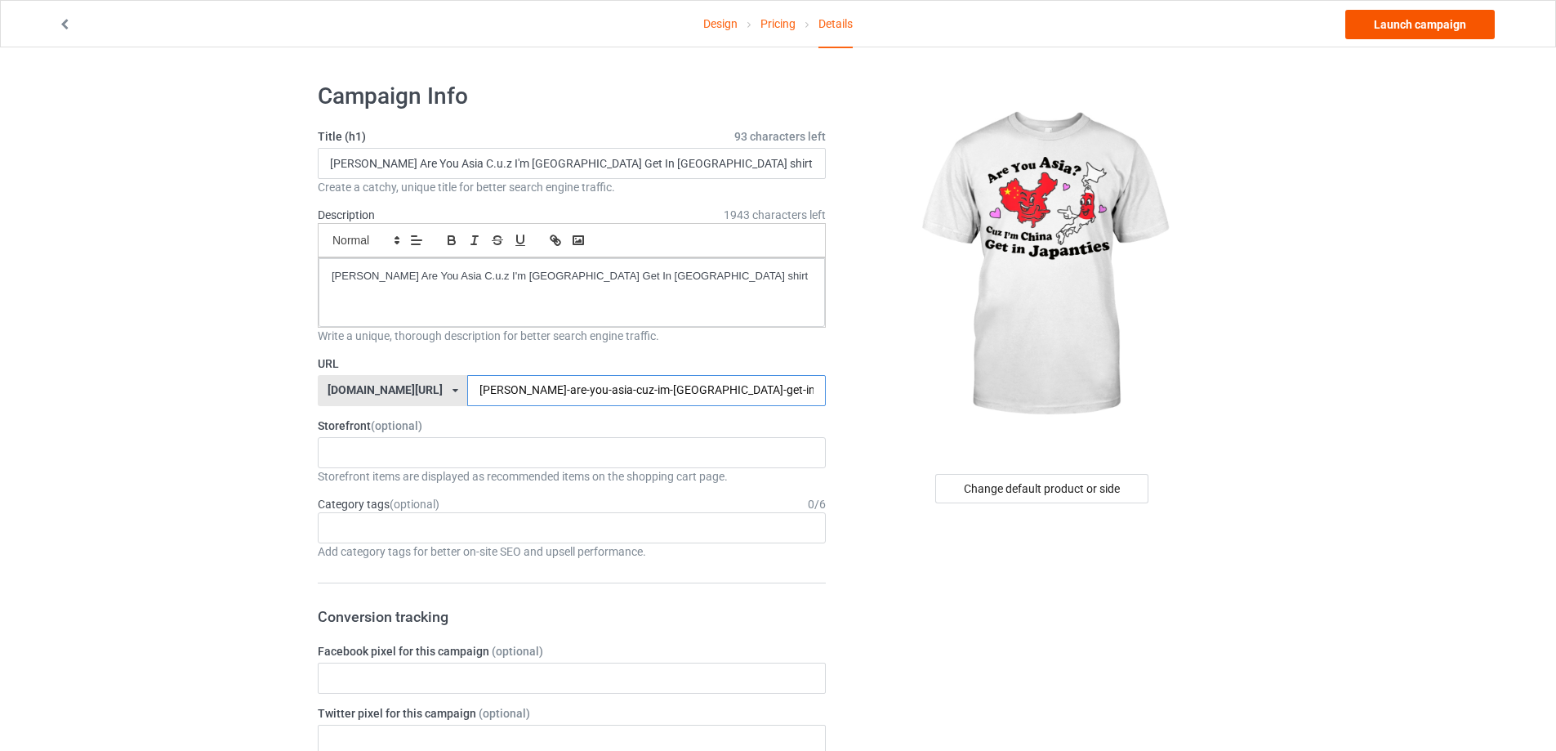
type input "[PERSON_NAME]-are-you-asia-cuz-im-[GEOGRAPHIC_DATA]-get-in-[GEOGRAPHIC_DATA]"
click at [1446, 27] on link "Launch campaign" at bounding box center [1419, 24] width 149 height 29
